Goal: Information Seeking & Learning: Learn about a topic

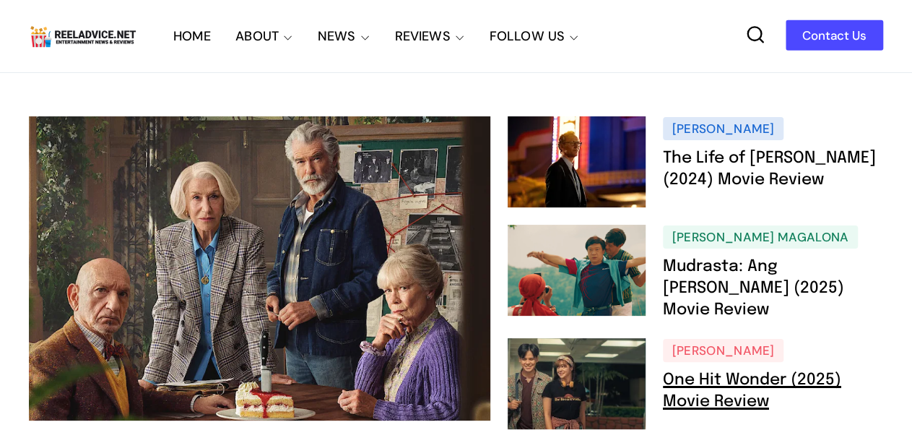
click at [726, 375] on link "One Hit Wonder (2025) Movie Review" at bounding box center [752, 391] width 178 height 38
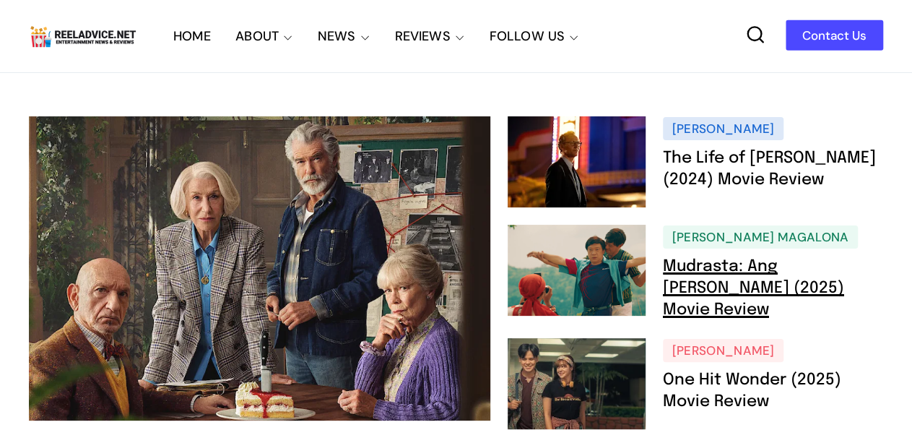
click at [742, 265] on link "Mudrasta: Ang [PERSON_NAME] (2025) Movie Review" at bounding box center [753, 287] width 181 height 59
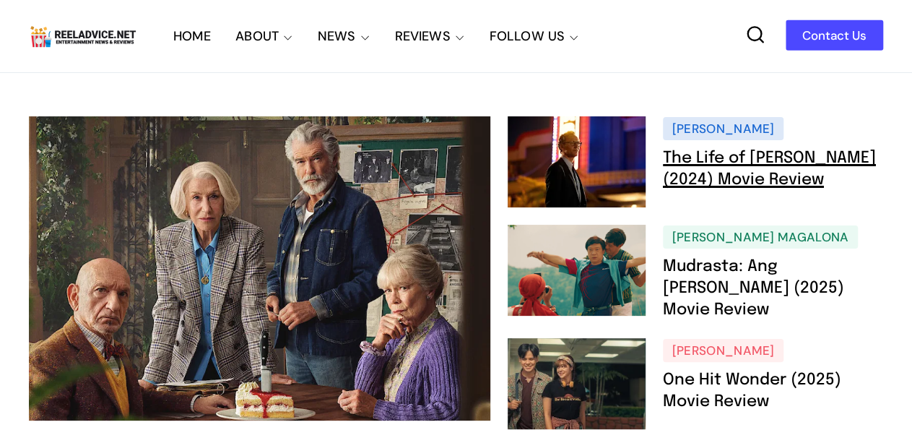
click at [745, 159] on link "The Life of [PERSON_NAME] (2024) Movie Review" at bounding box center [769, 169] width 213 height 38
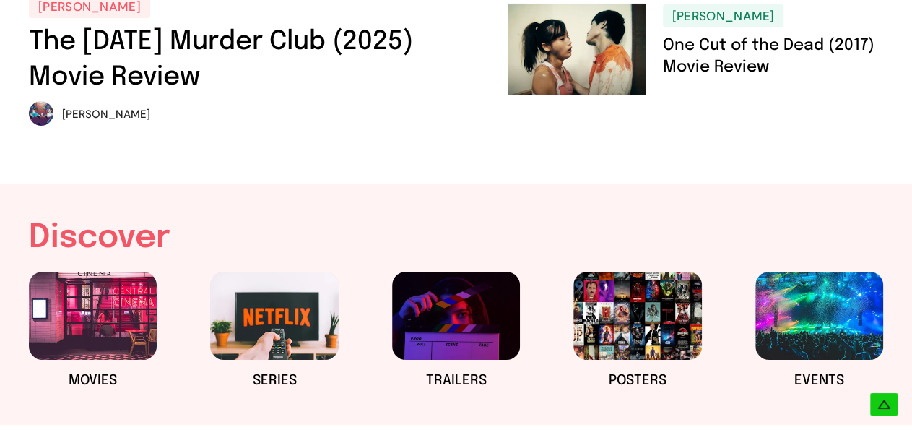
scroll to position [378, 0]
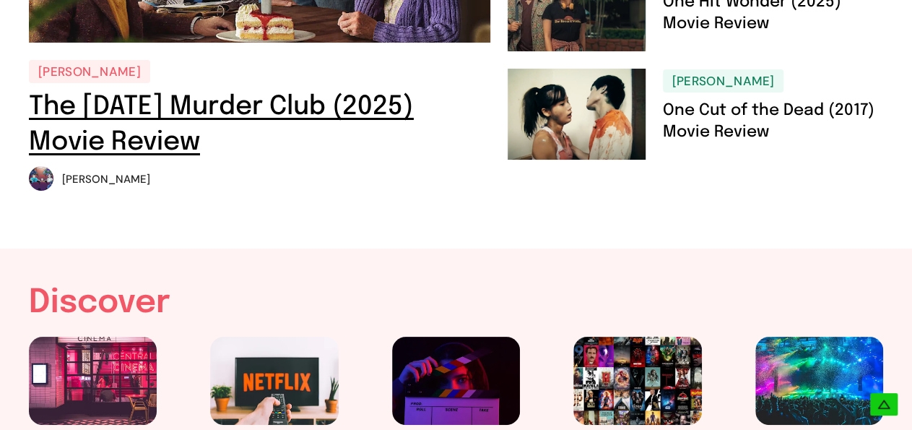
click at [318, 110] on link "The [DATE] Murder Club (2025) Movie Review" at bounding box center [221, 124] width 385 height 61
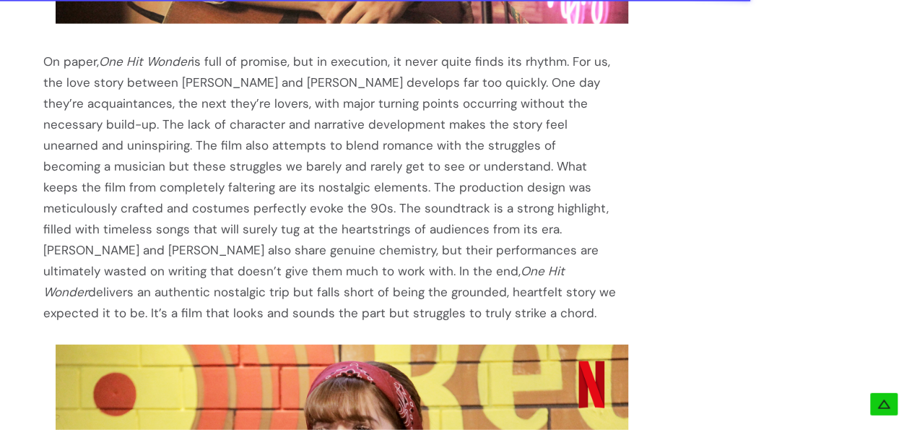
scroll to position [2122, 0]
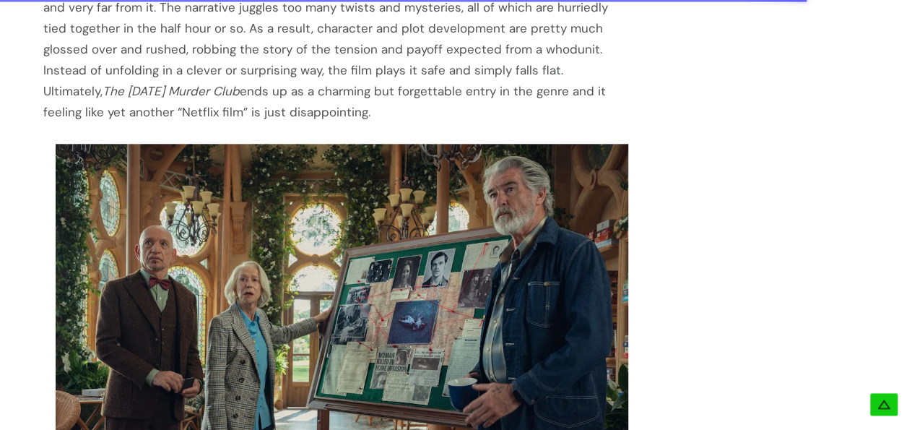
scroll to position [2662, 0]
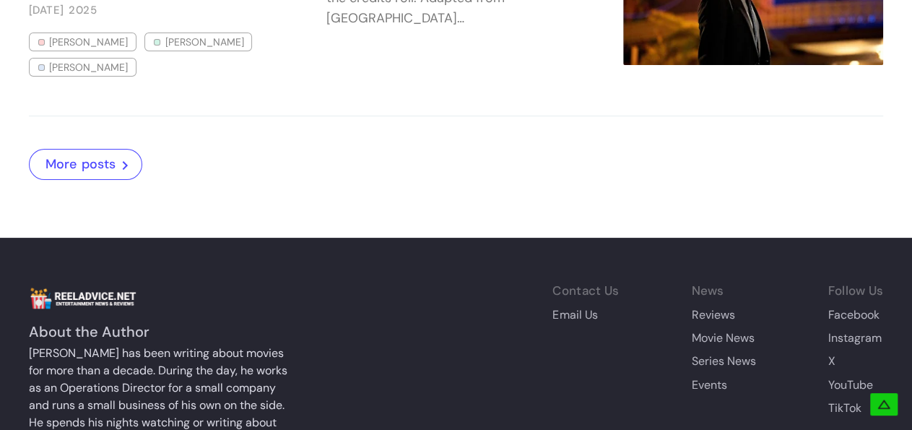
scroll to position [6260, 0]
